Goal: Find contact information: Find contact information

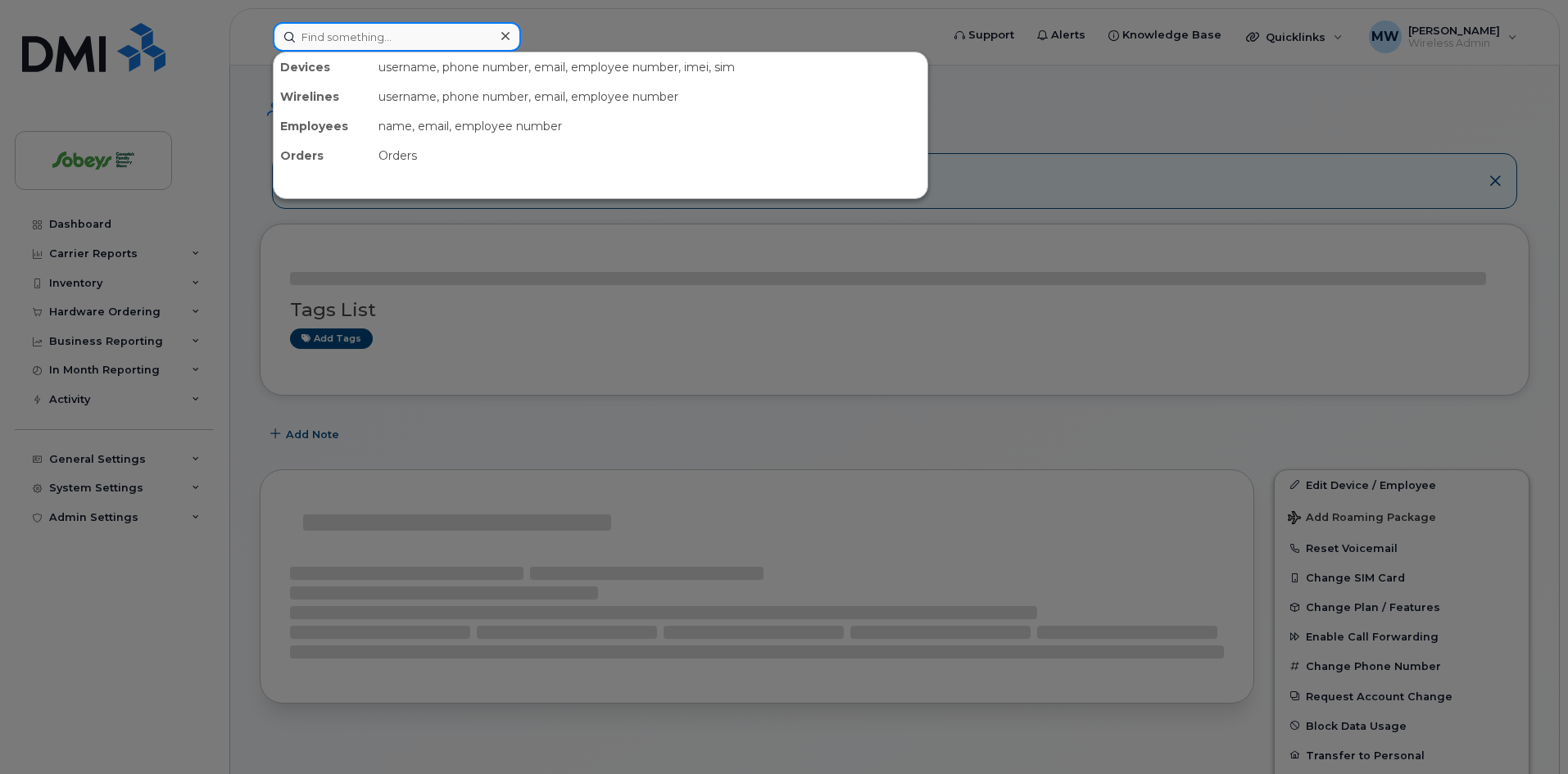
click at [383, 29] on input at bounding box center [396, 36] width 248 height 29
paste input "Cameron, Whitney"
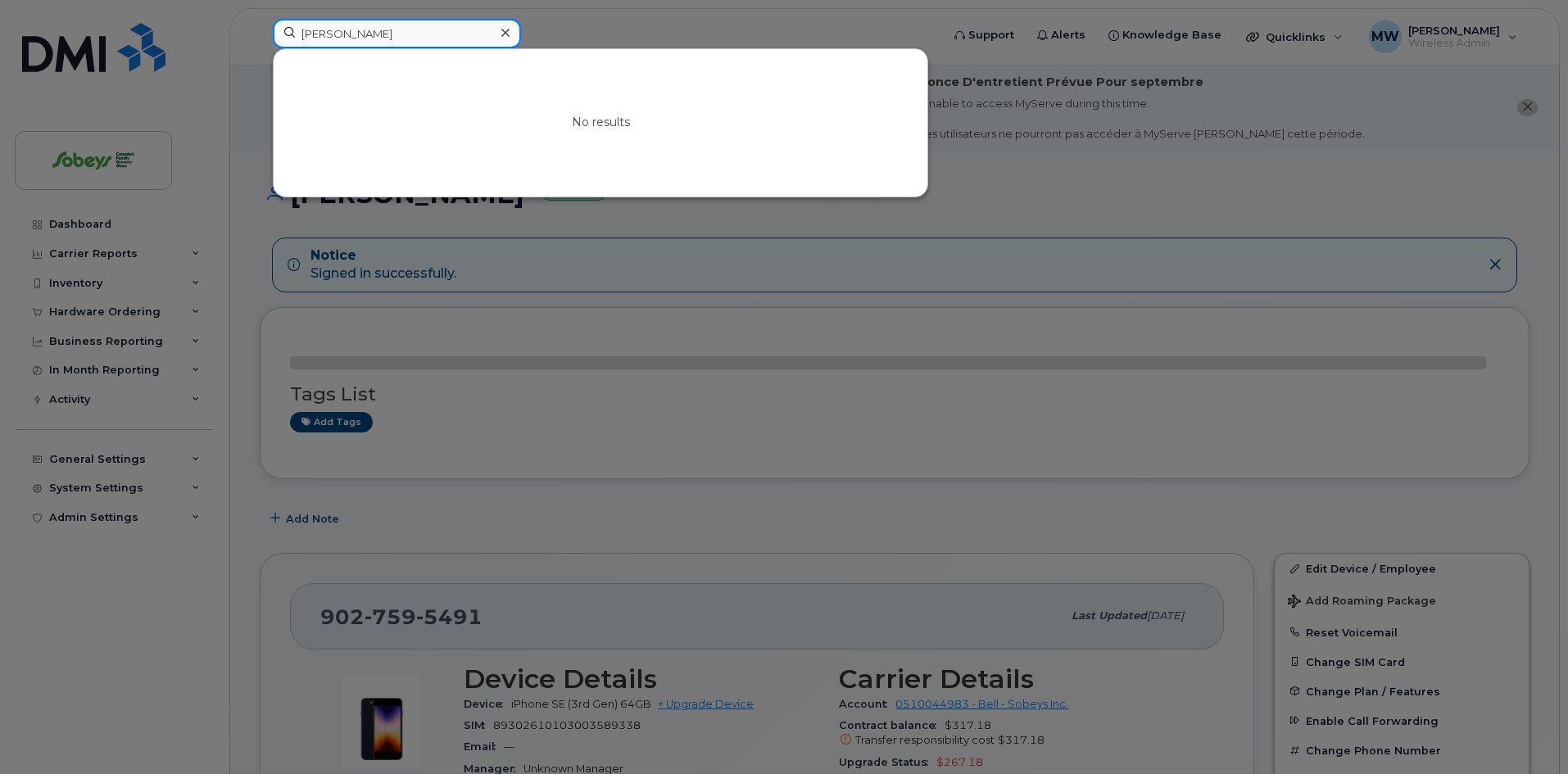
click at [350, 32] on input "Cameron, Whitney" at bounding box center [396, 33] width 248 height 29
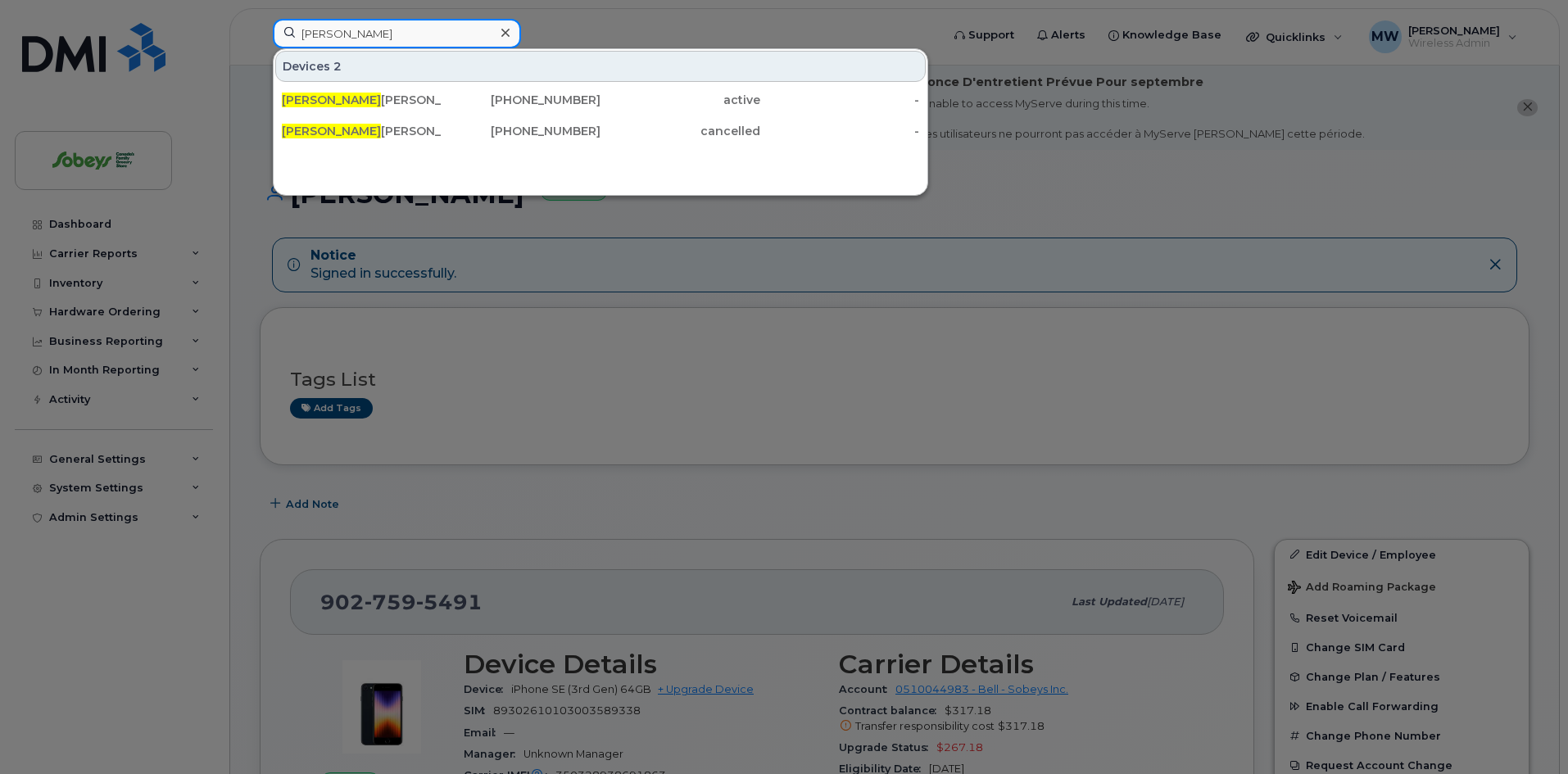
click at [397, 33] on input "Whitney" at bounding box center [396, 33] width 248 height 29
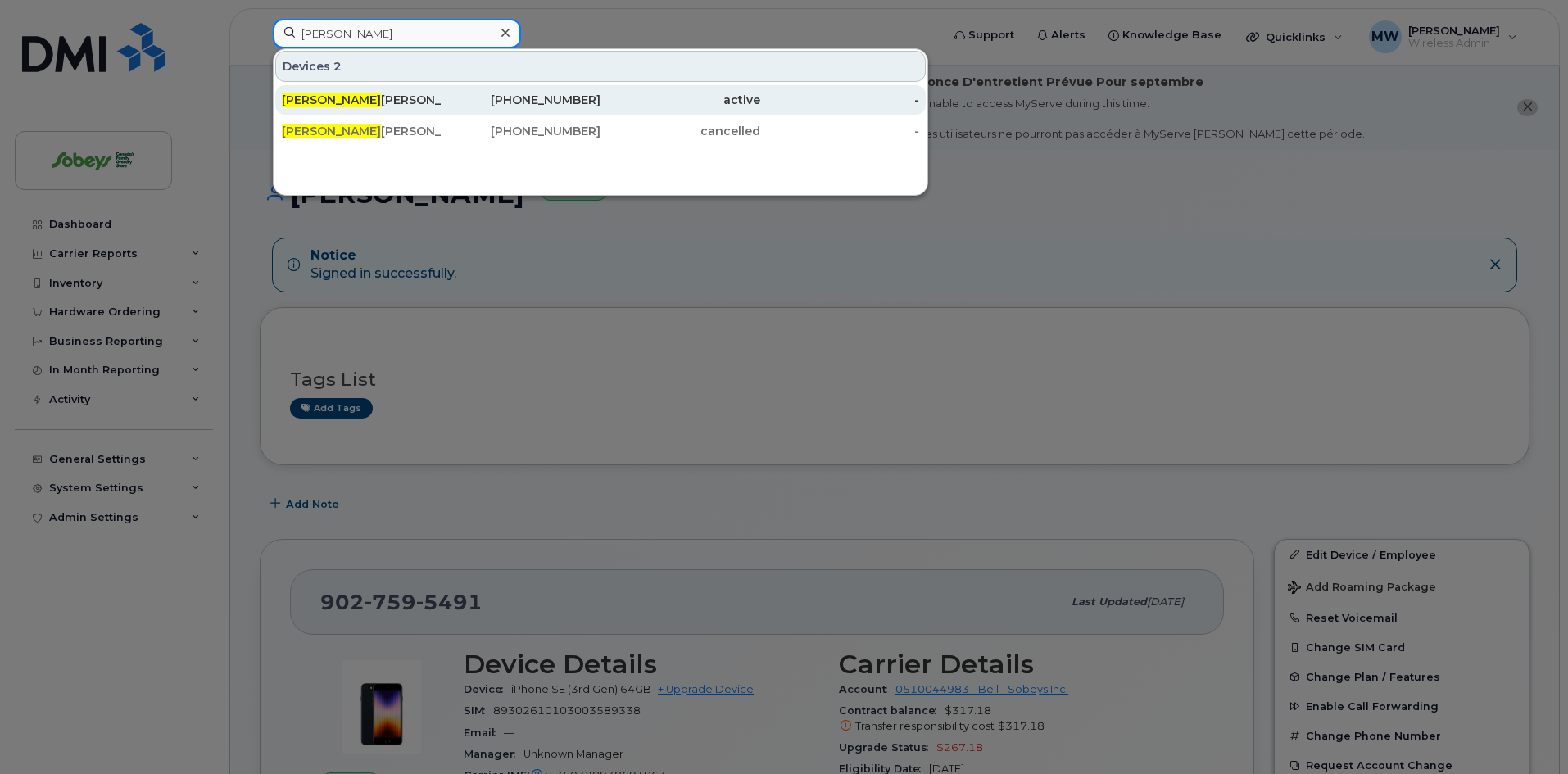
type input "Whitney"
click at [364, 97] on div "Whitney Cameron" at bounding box center [361, 100] width 160 height 17
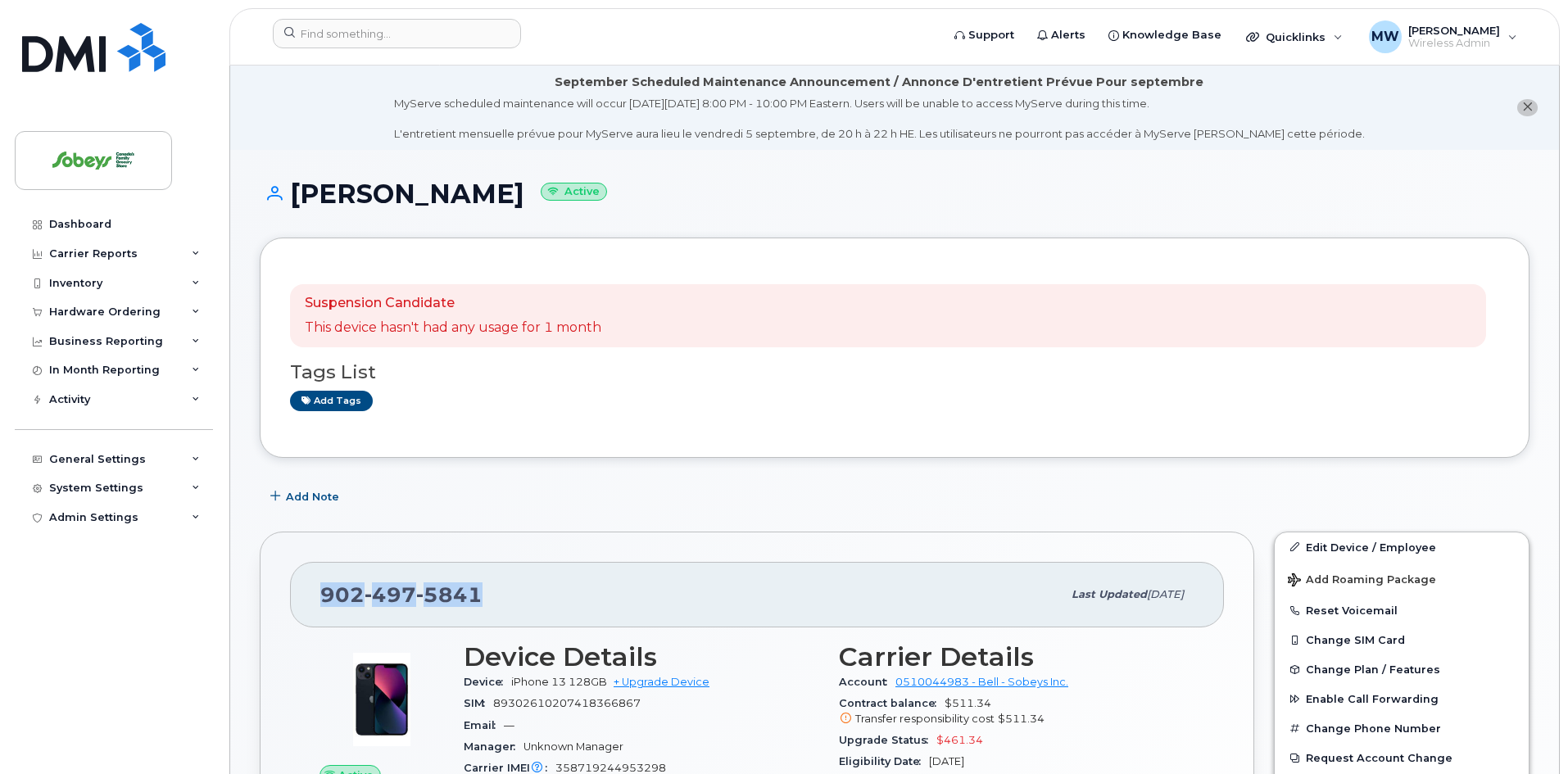
drag, startPoint x: 318, startPoint y: 598, endPoint x: 494, endPoint y: 615, distance: 176.8
click at [492, 615] on div "[PHONE_NUMBER] Last updated [DATE]" at bounding box center [757, 595] width 934 height 65
copy span "[PHONE_NUMBER]"
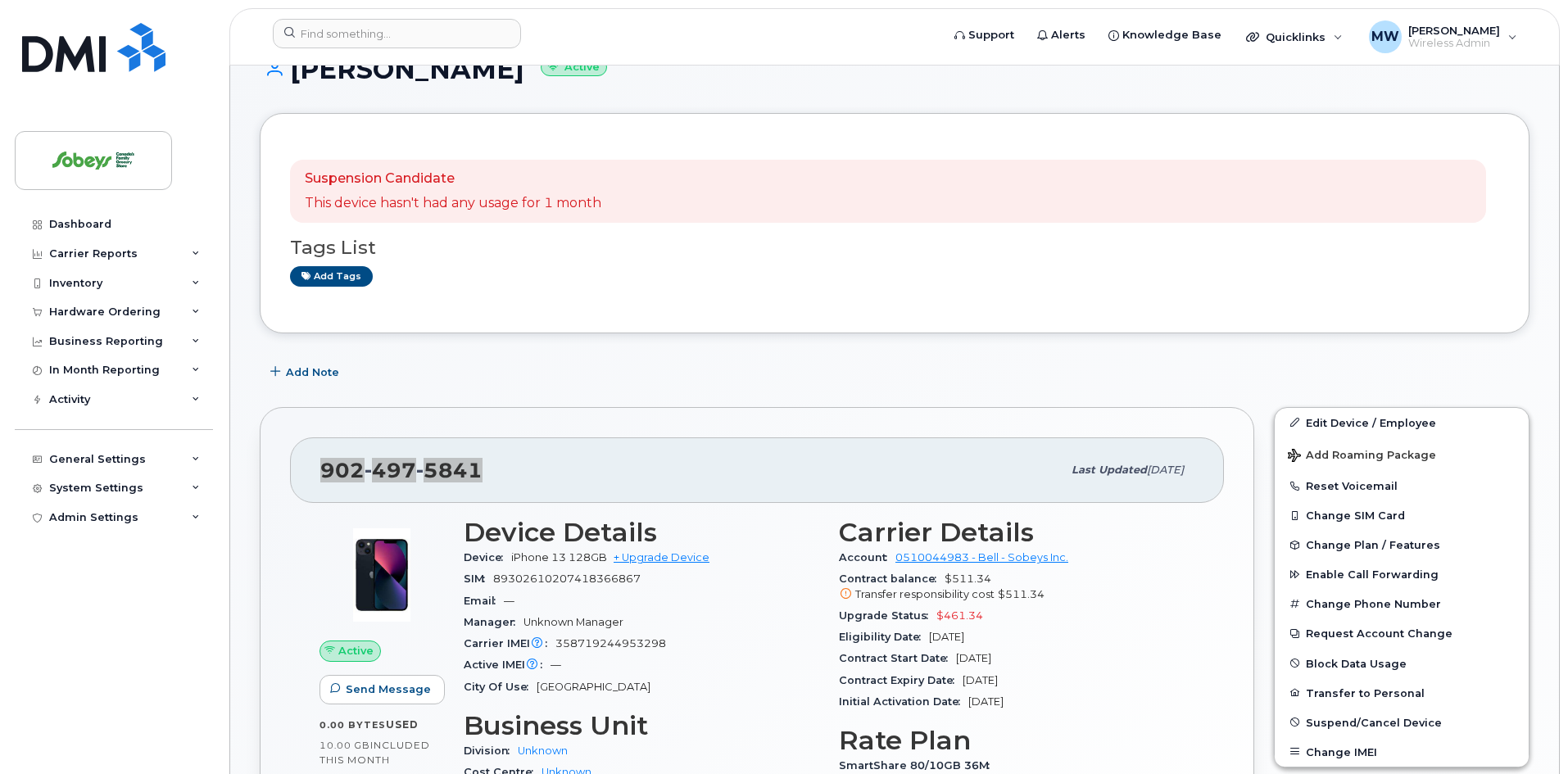
scroll to position [164, 0]
